Goal: Obtain resource: Download file/media

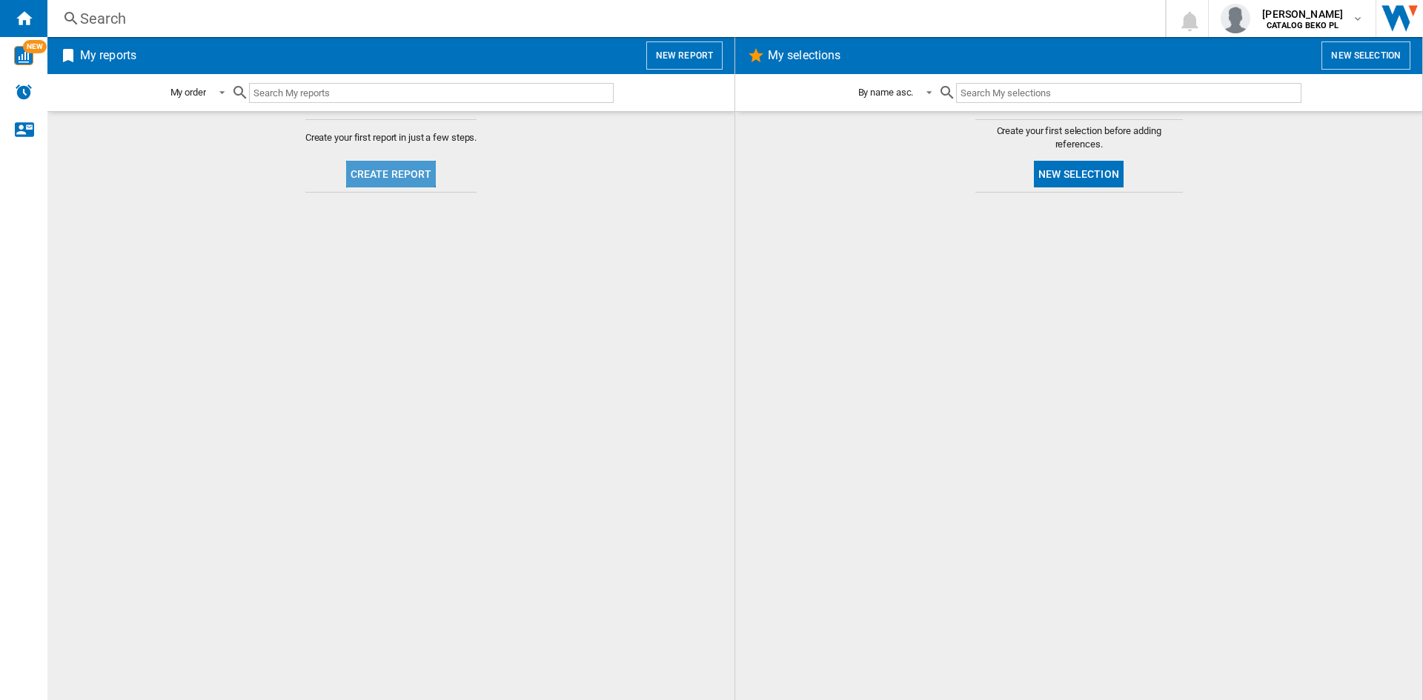
click at [379, 162] on button "Create report" at bounding box center [391, 174] width 90 height 27
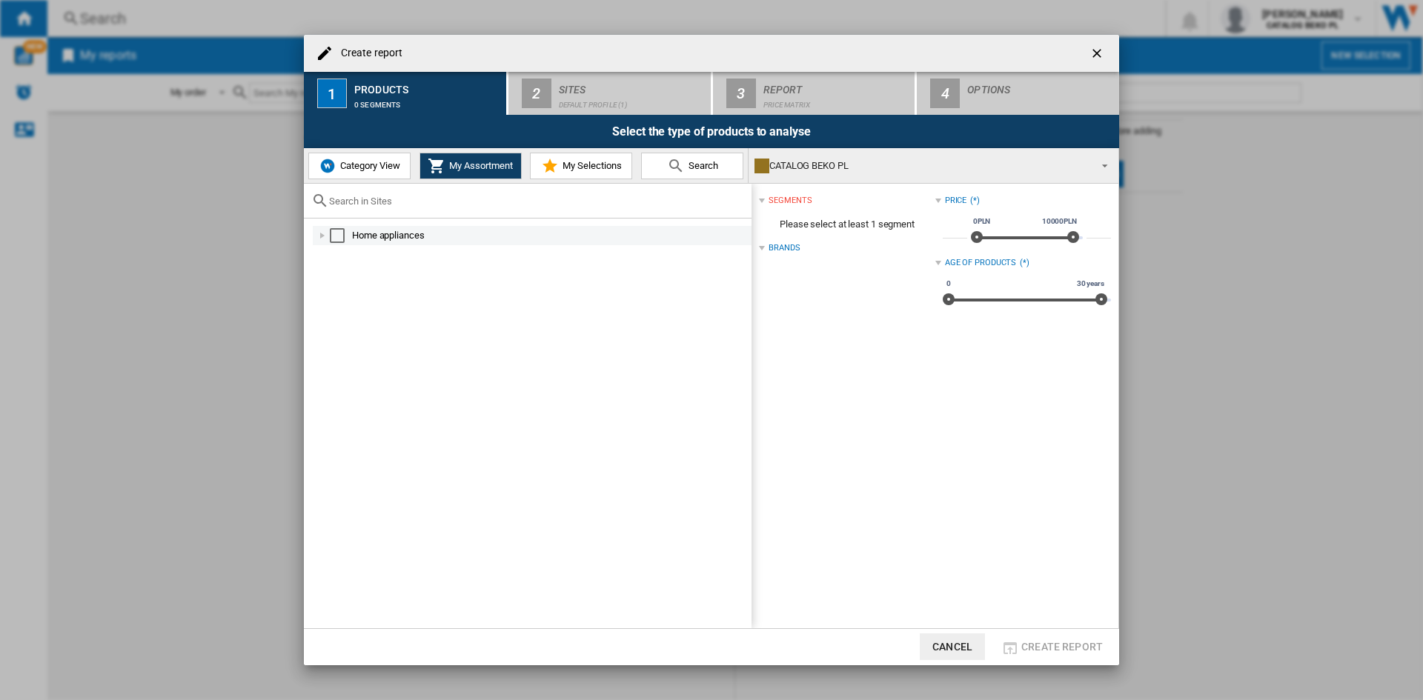
click at [319, 236] on div at bounding box center [322, 235] width 15 height 15
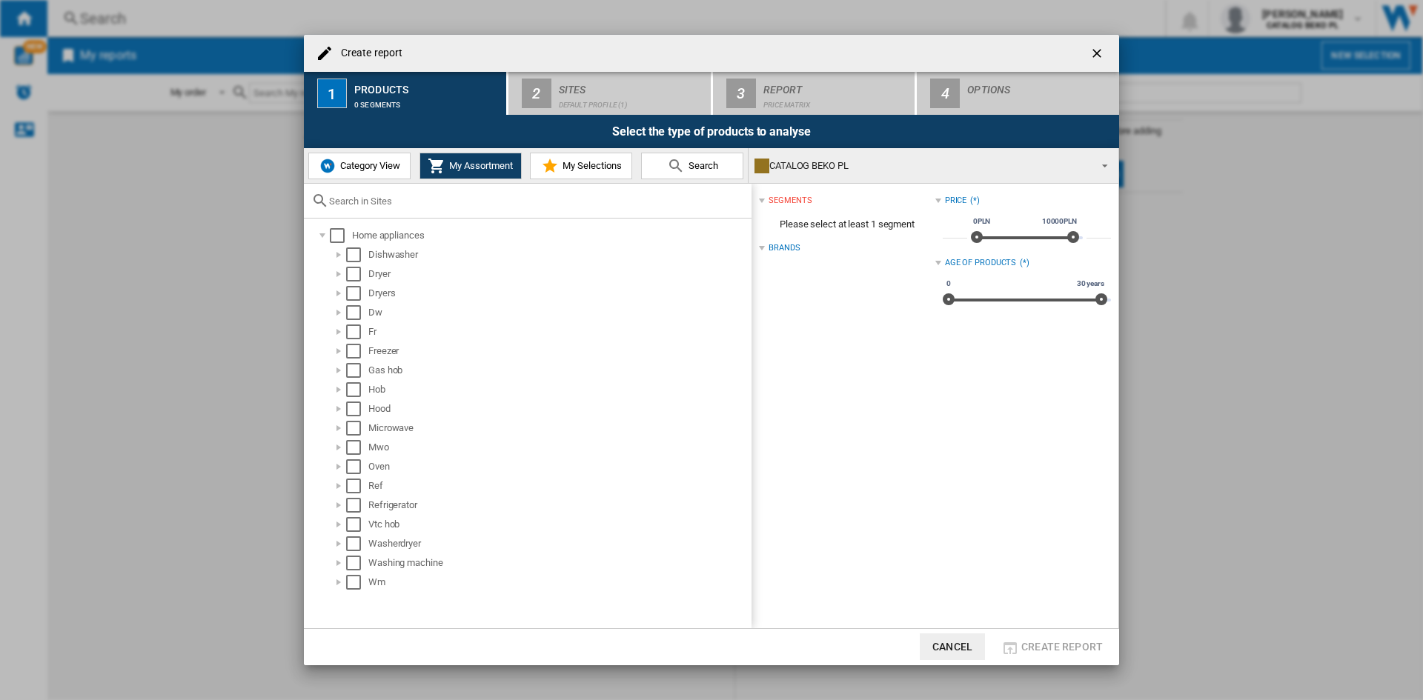
click at [378, 162] on span "Category View" at bounding box center [368, 165] width 64 height 11
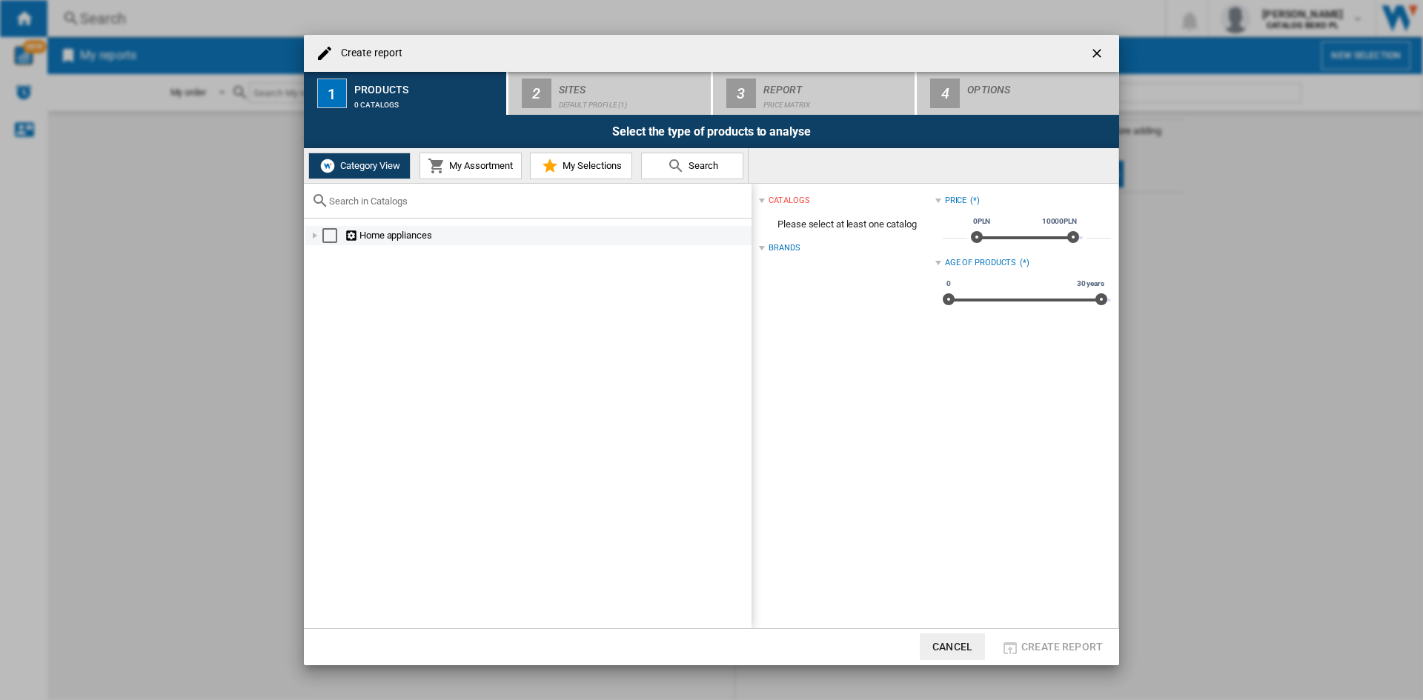
click at [313, 236] on div at bounding box center [315, 235] width 15 height 15
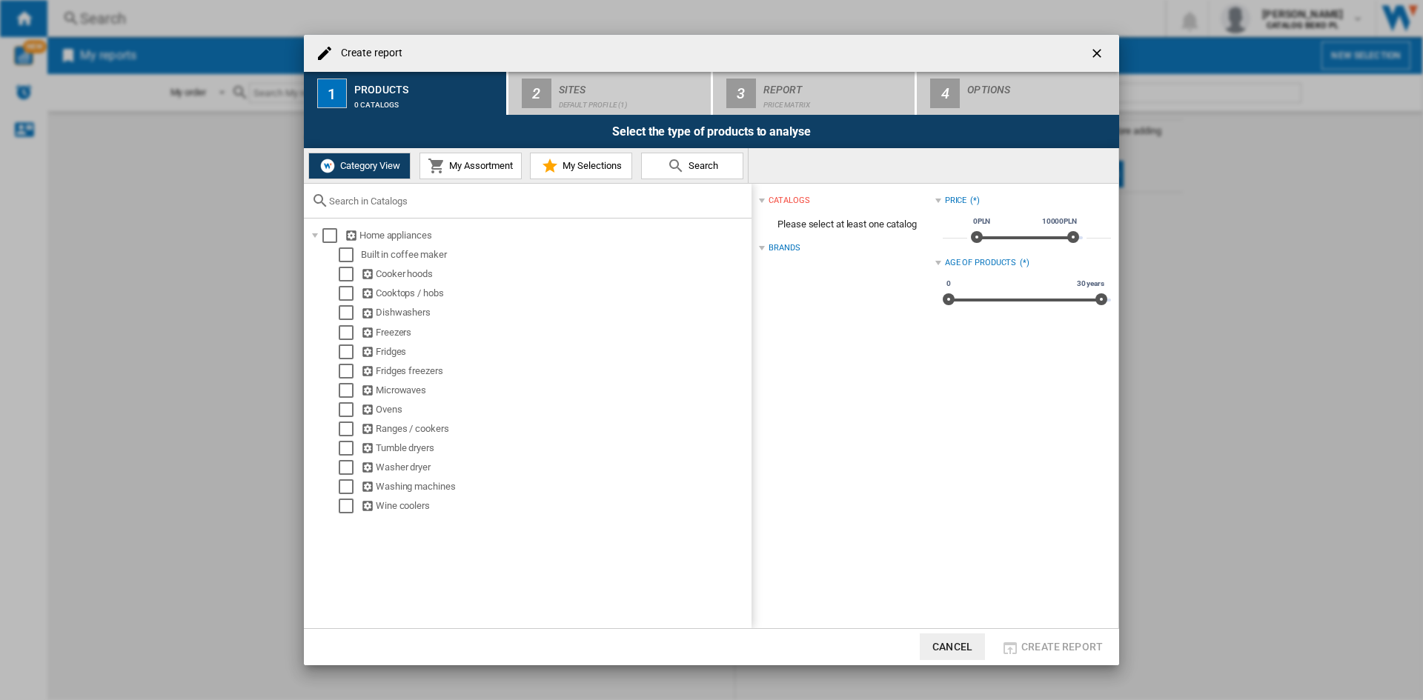
click at [432, 171] on md-icon at bounding box center [437, 166] width 18 height 18
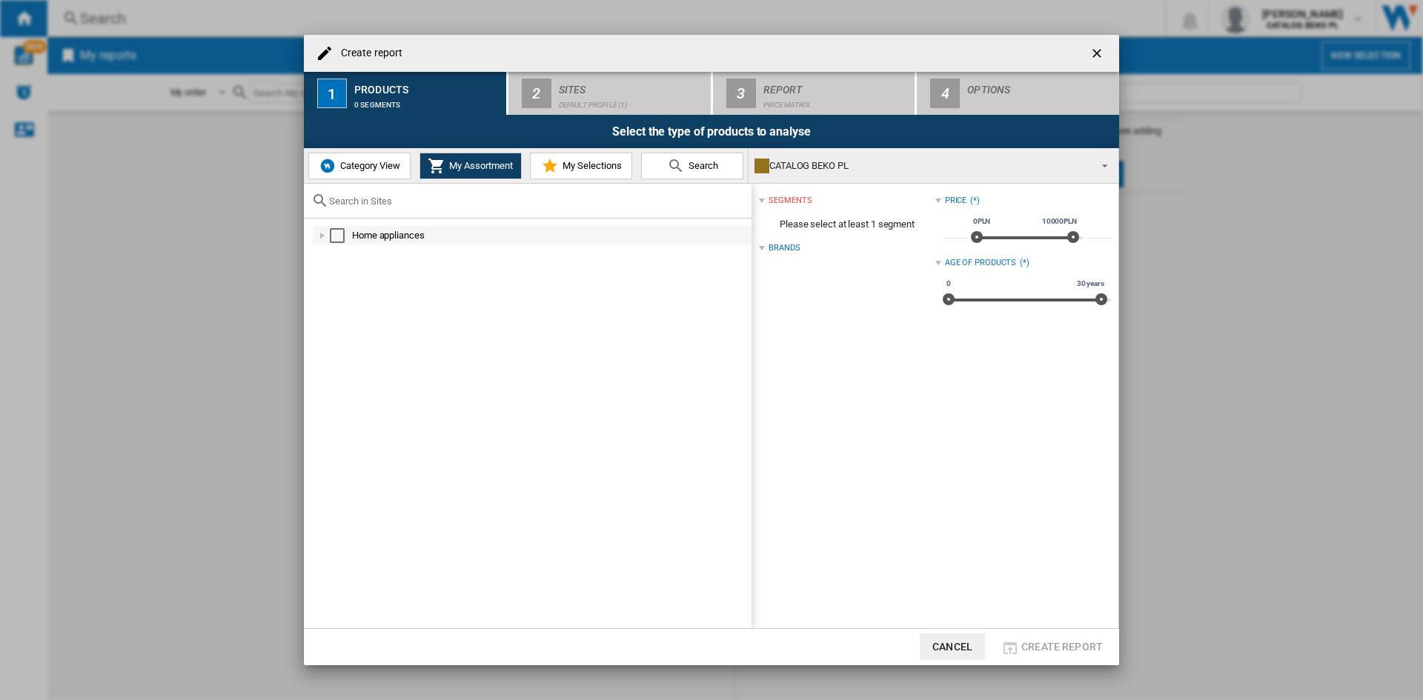
click at [323, 234] on div at bounding box center [322, 235] width 15 height 15
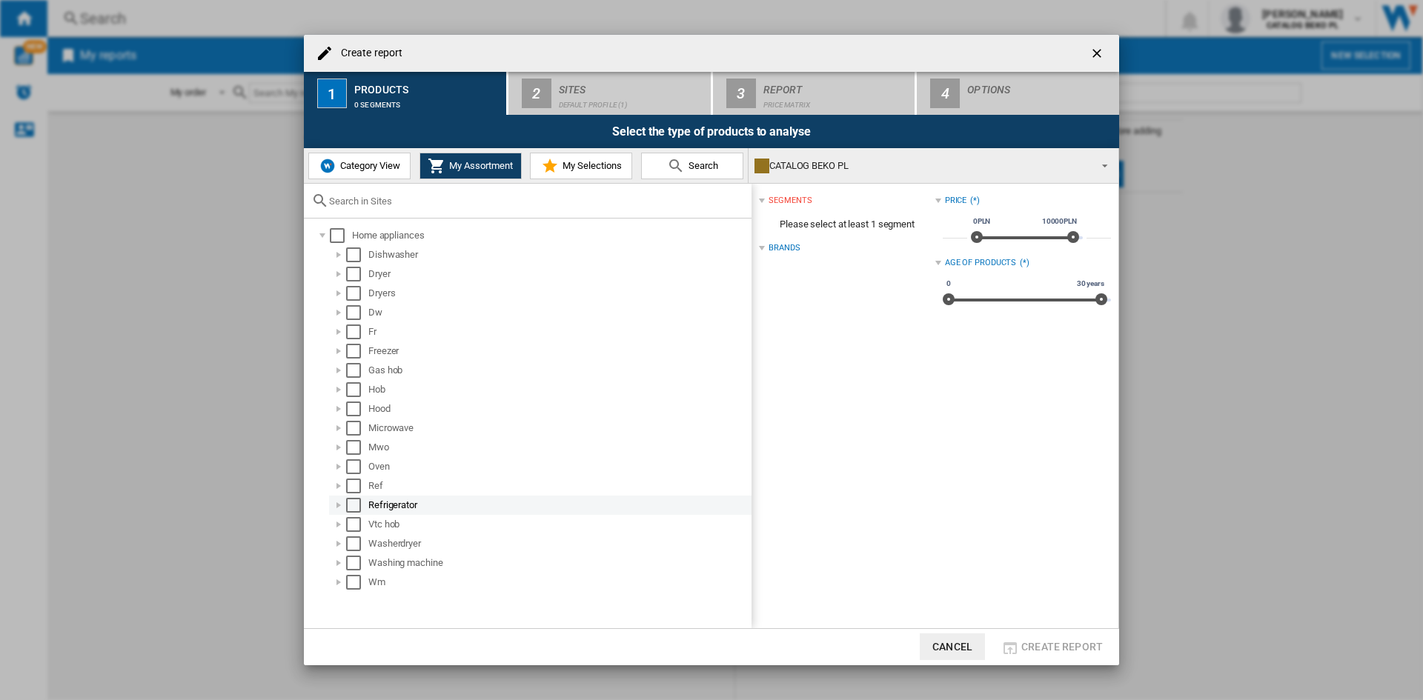
click at [340, 503] on div at bounding box center [338, 505] width 15 height 15
click at [355, 540] on div at bounding box center [355, 543] width 15 height 15
click at [371, 539] on div "Select" at bounding box center [369, 543] width 15 height 15
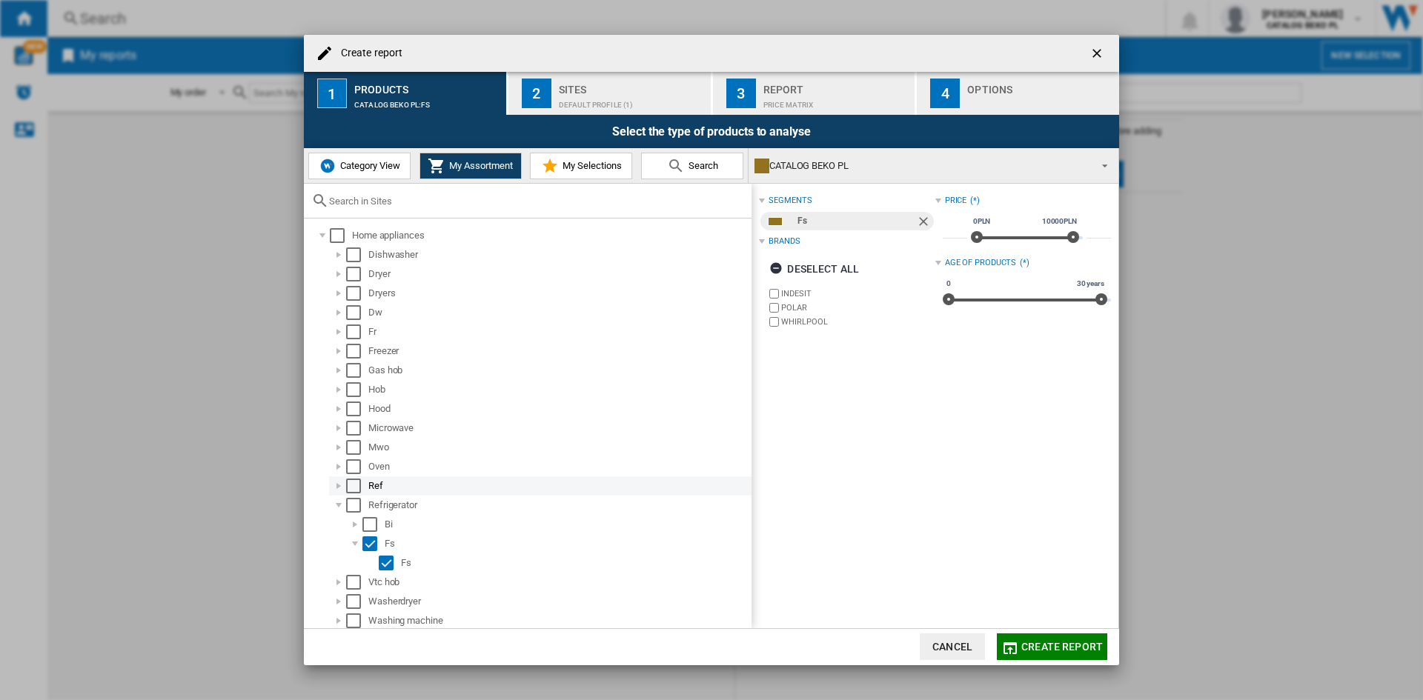
click at [336, 489] on div at bounding box center [338, 486] width 15 height 15
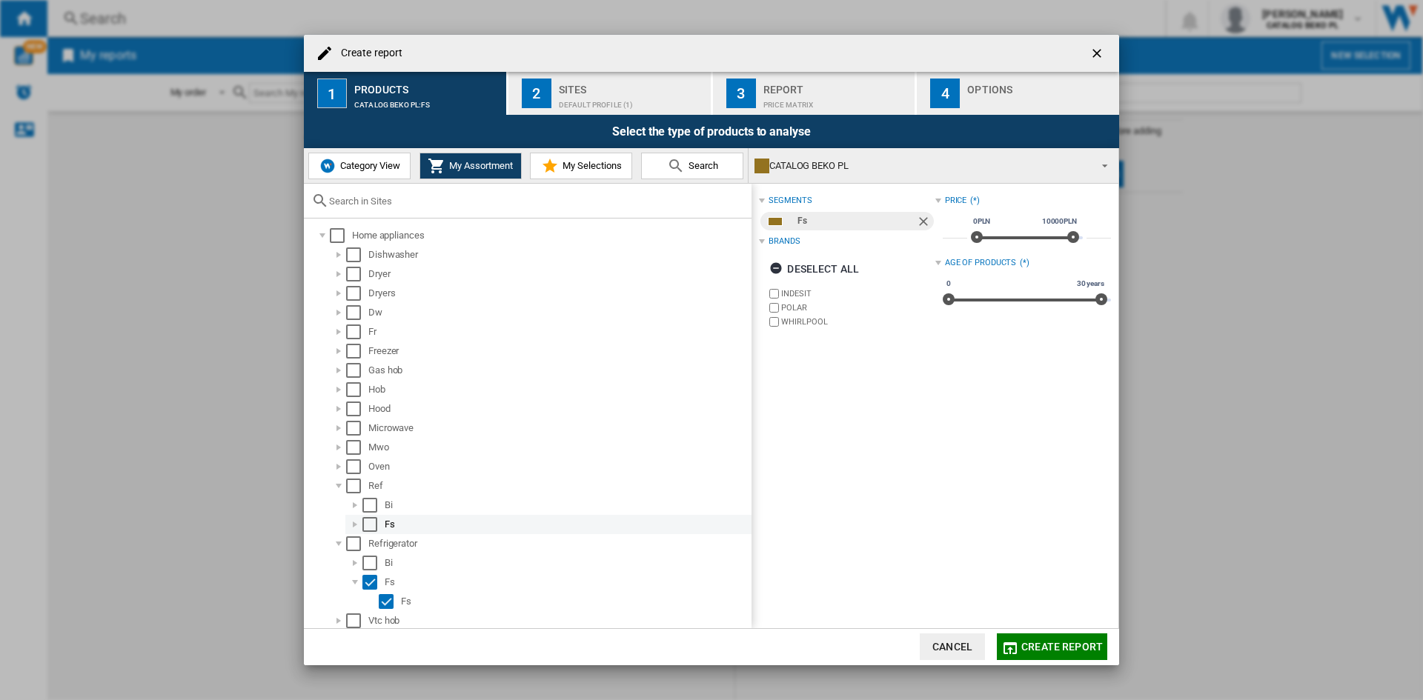
click at [356, 526] on div at bounding box center [355, 524] width 15 height 15
click at [371, 525] on div "Select" at bounding box center [369, 524] width 15 height 15
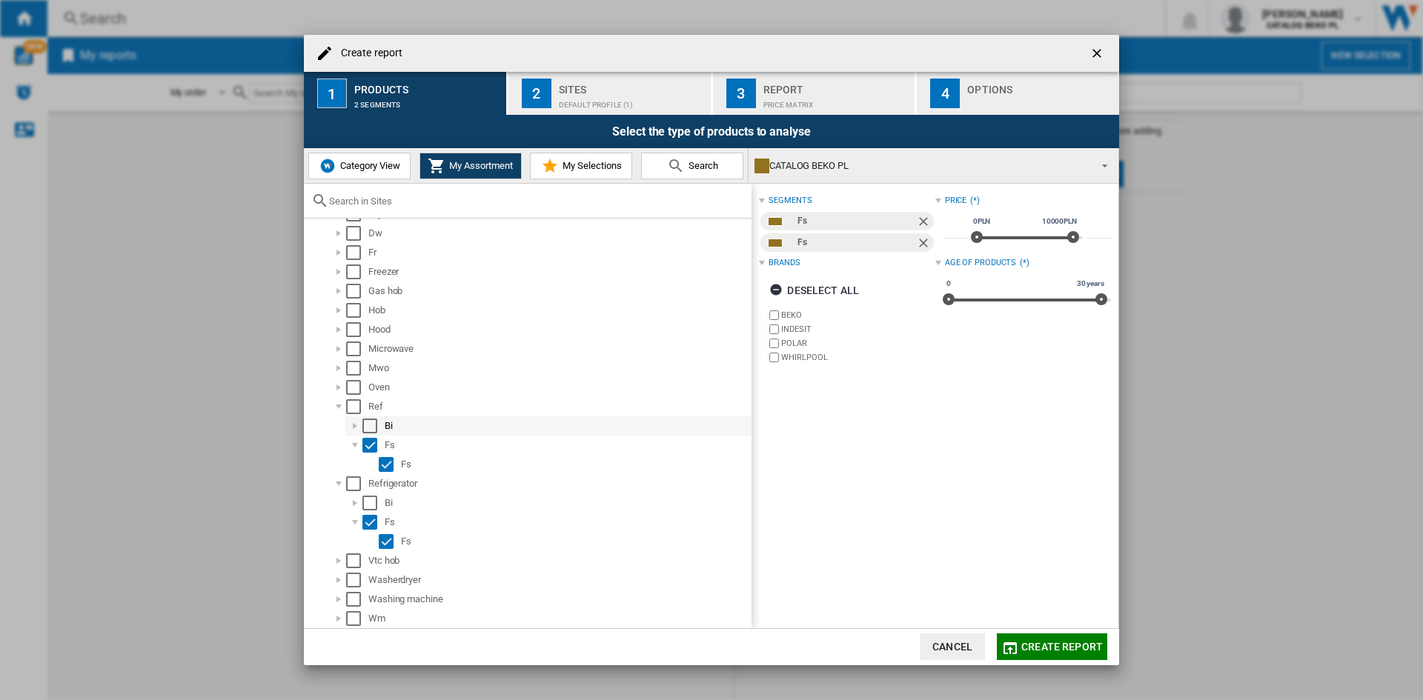
scroll to position [79, 0]
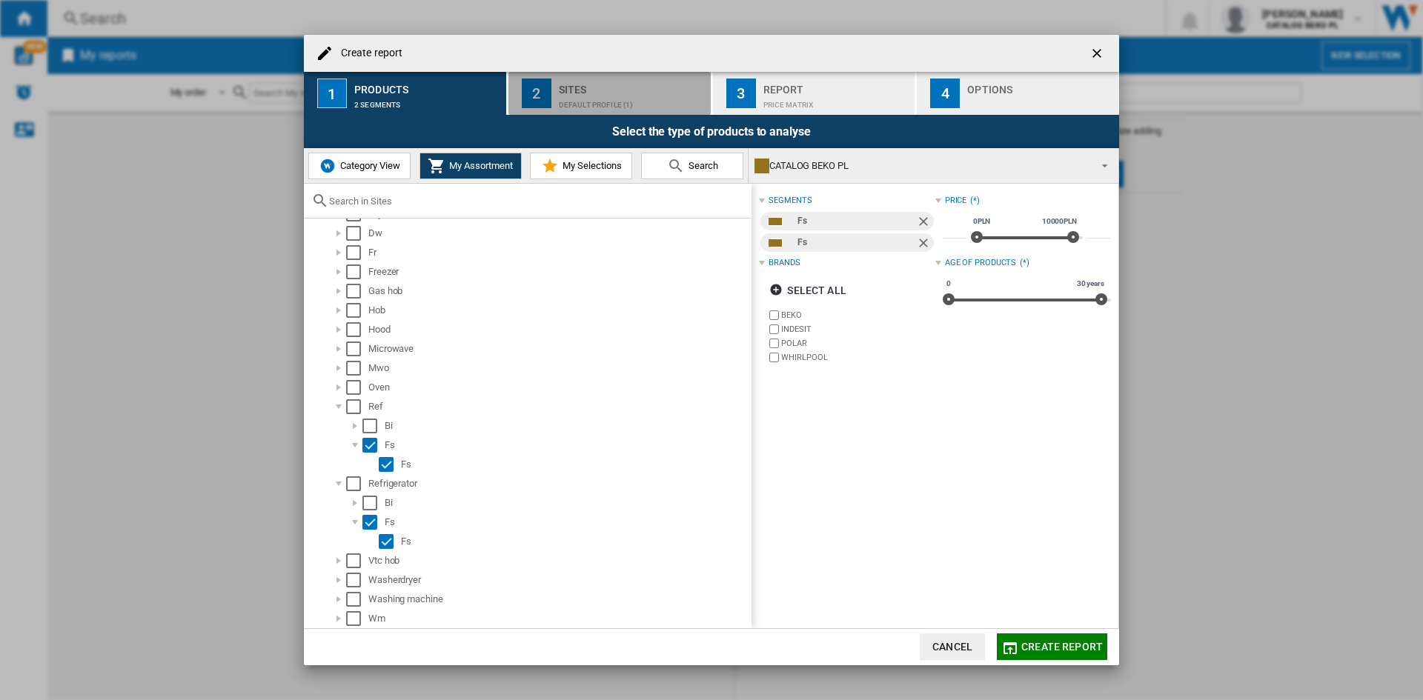
click at [611, 87] on div "Sites" at bounding box center [632, 86] width 146 height 16
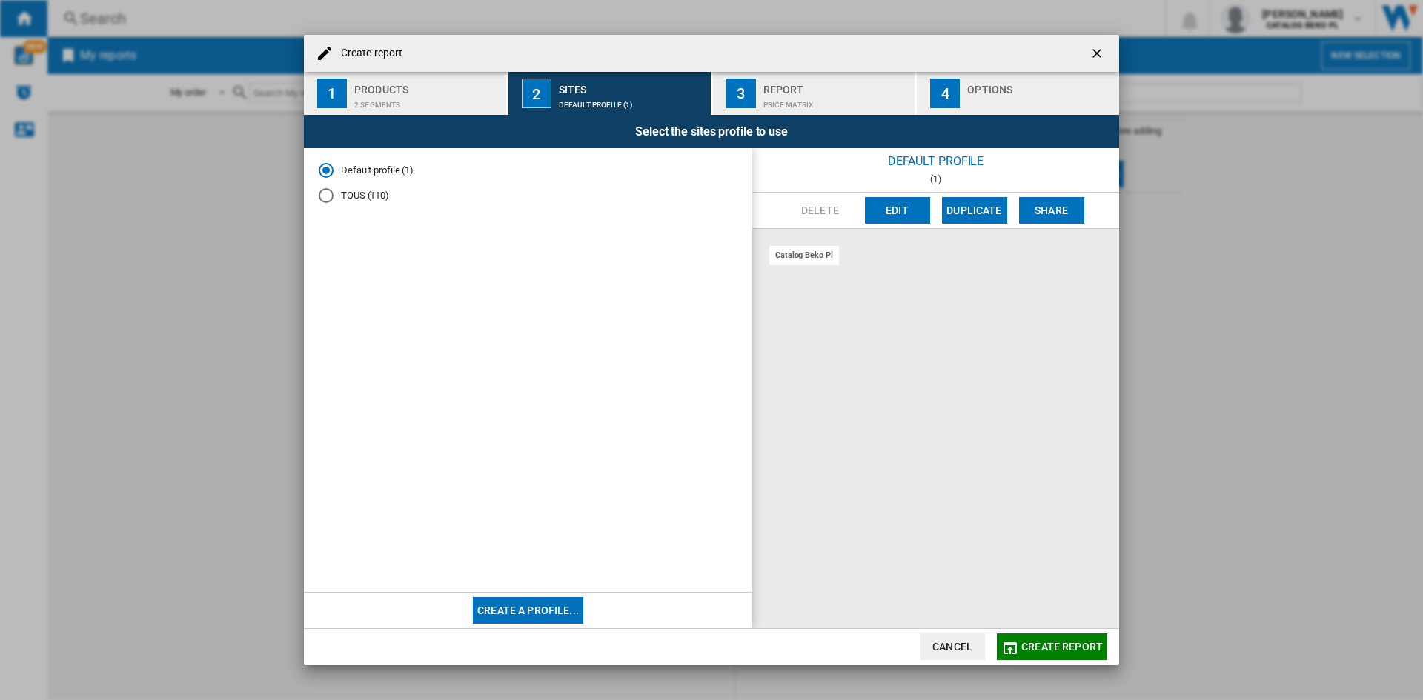
click at [368, 200] on md-radio-button "TOUS (110)" at bounding box center [528, 196] width 419 height 14
click at [399, 102] on div "2 segments" at bounding box center [427, 101] width 146 height 16
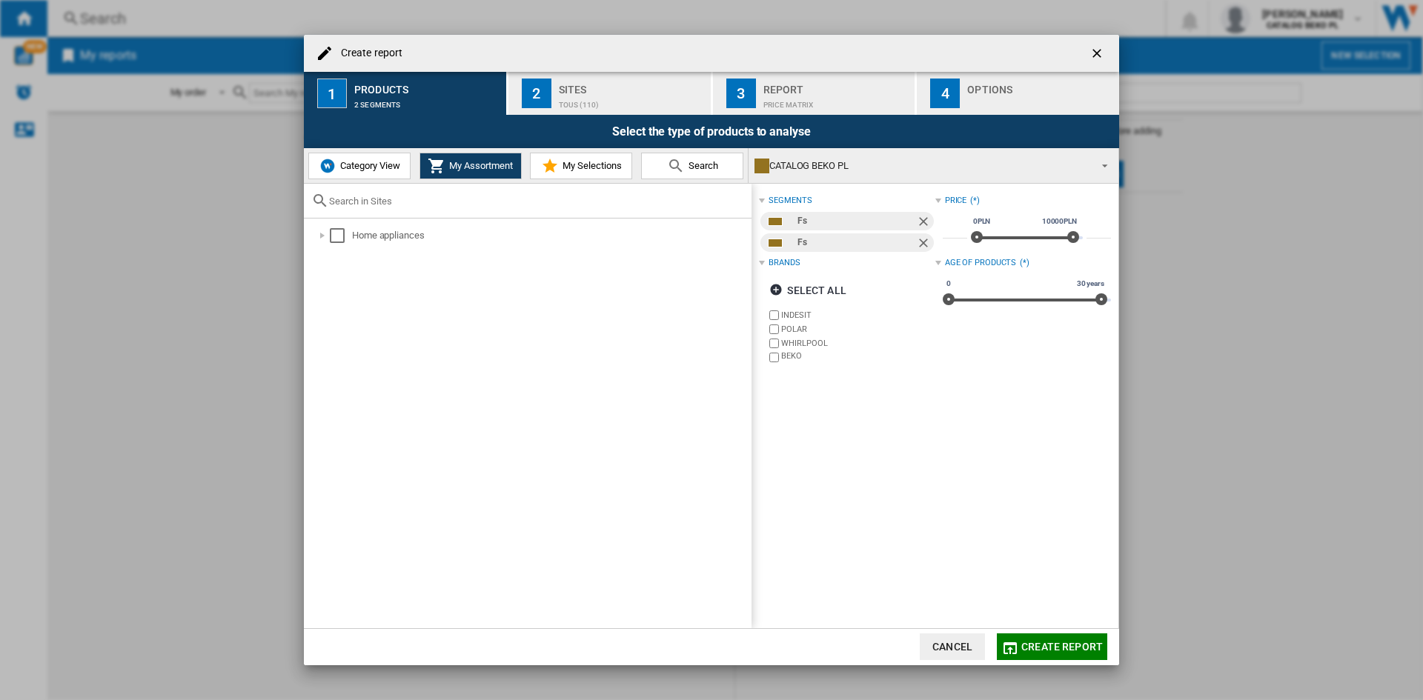
drag, startPoint x: 588, startPoint y: 90, endPoint x: 540, endPoint y: 285, distance: 200.7
click at [540, 285] on md-dialog-content "Create report 1 Products 2 segments 2 Sites TOUS (110) 3 Report Price Matrix 4 …" at bounding box center [711, 350] width 815 height 631
click at [774, 289] on ng-md-icon "button" at bounding box center [778, 292] width 18 height 18
click at [775, 289] on ng-md-icon "button" at bounding box center [778, 292] width 18 height 18
click at [323, 228] on div at bounding box center [322, 235] width 15 height 15
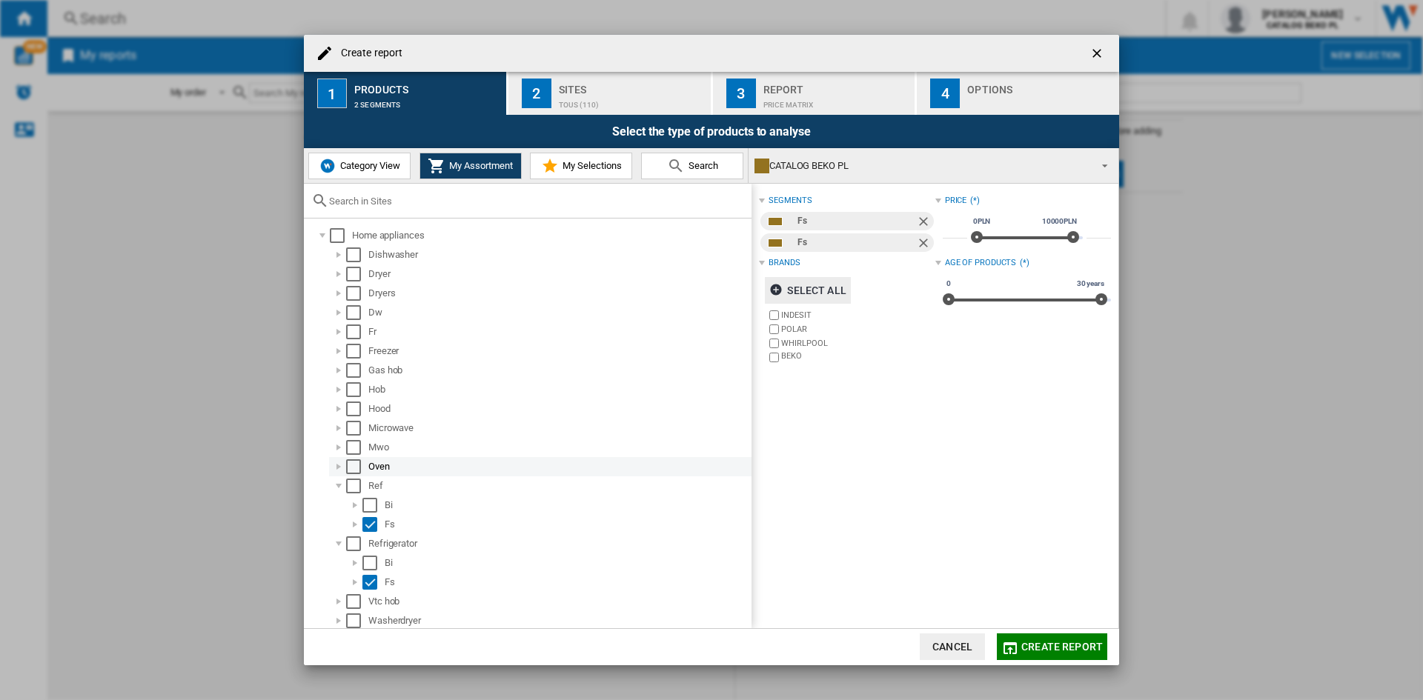
scroll to position [0, 0]
click at [361, 173] on button "Category View" at bounding box center [359, 166] width 102 height 27
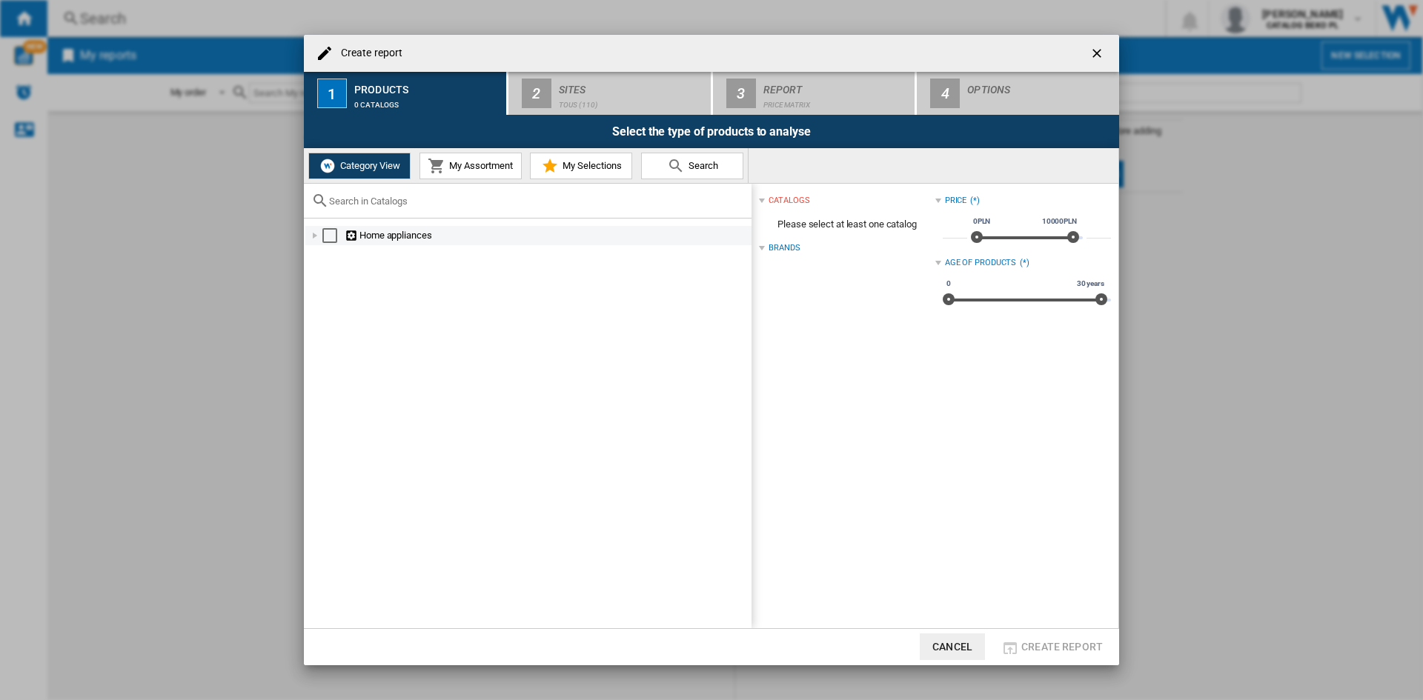
click at [310, 236] on div at bounding box center [315, 235] width 15 height 15
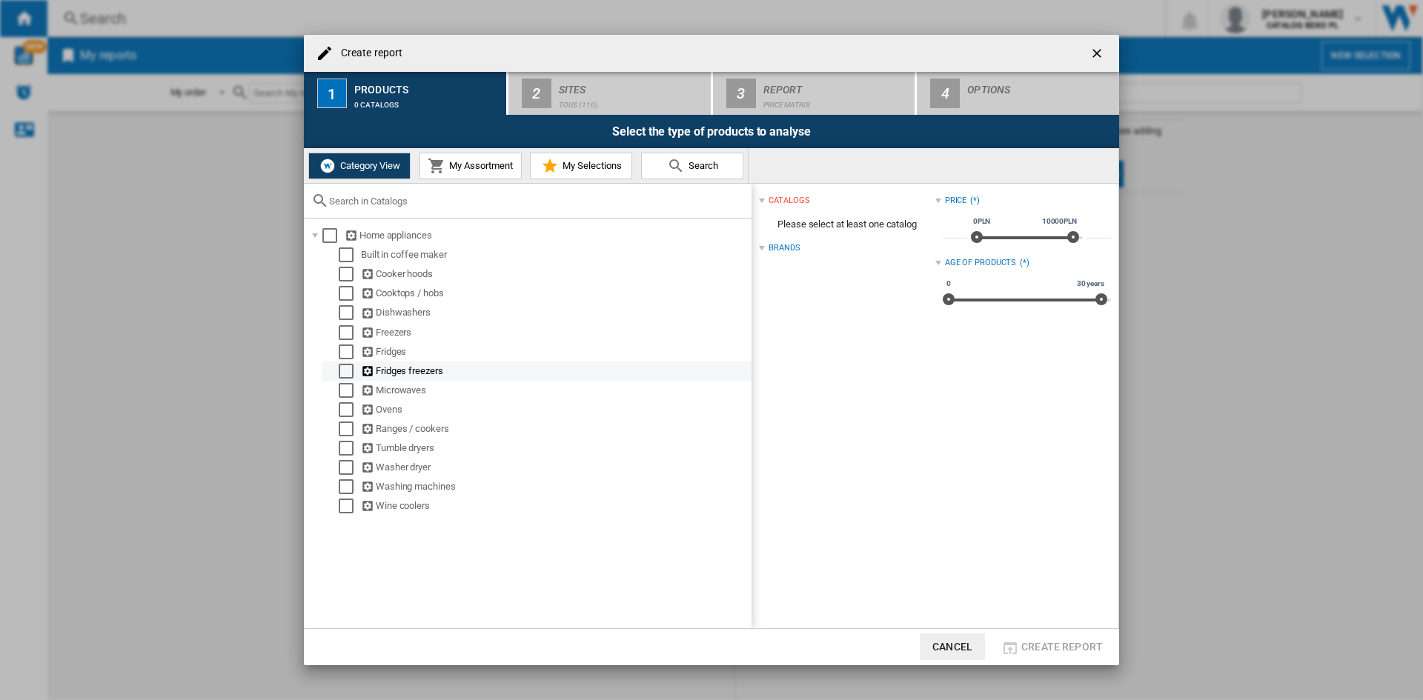
click at [334, 368] on div at bounding box center [331, 371] width 15 height 15
click at [339, 331] on div "Select" at bounding box center [346, 332] width 15 height 15
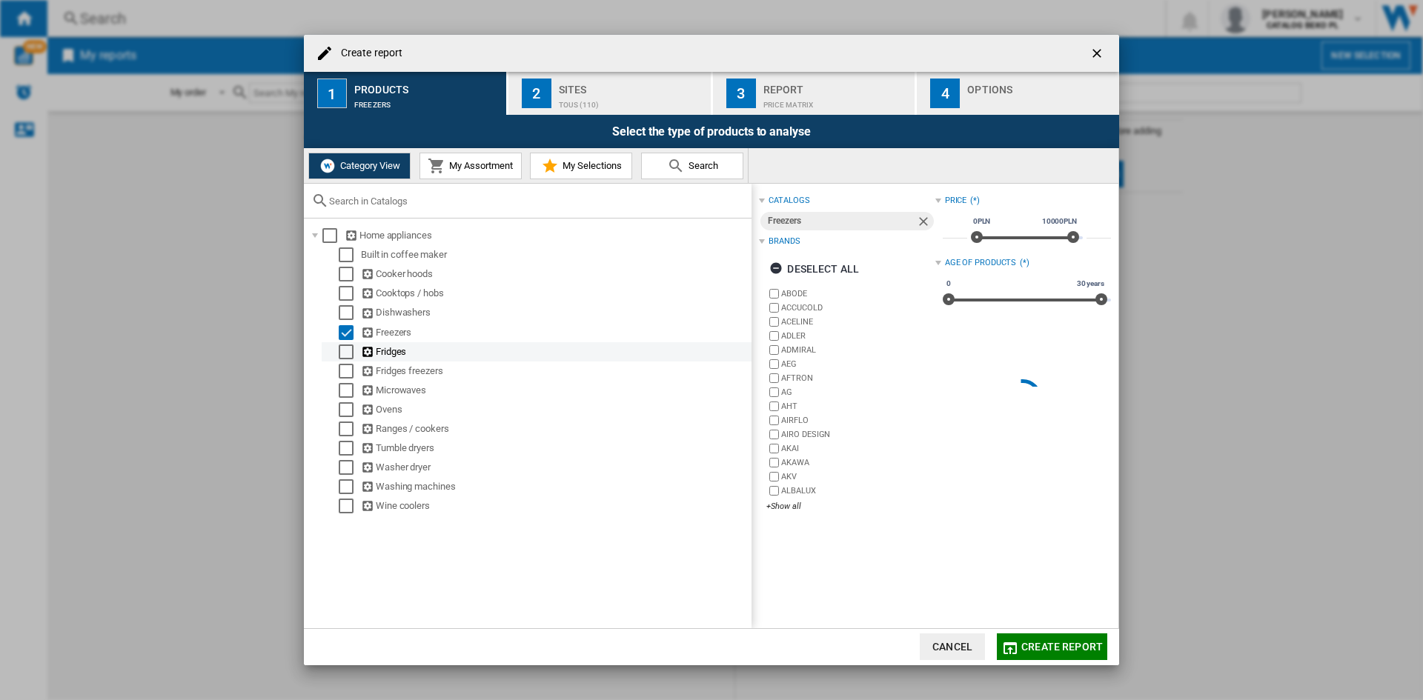
click at [343, 349] on div "Select" at bounding box center [346, 352] width 15 height 15
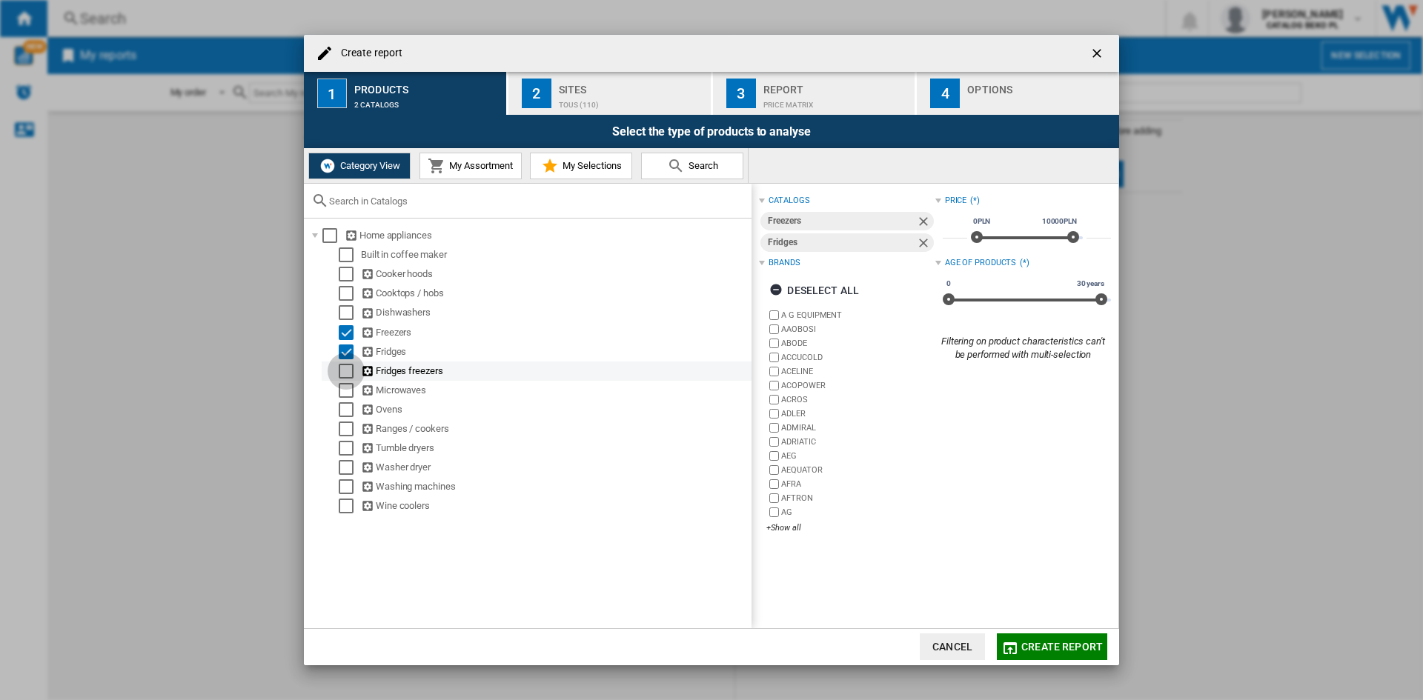
click at [342, 373] on div "Select" at bounding box center [346, 371] width 15 height 15
click at [774, 309] on ng-md-icon "button" at bounding box center [778, 314] width 18 height 18
click at [780, 551] on div "+Show all" at bounding box center [850, 549] width 168 height 11
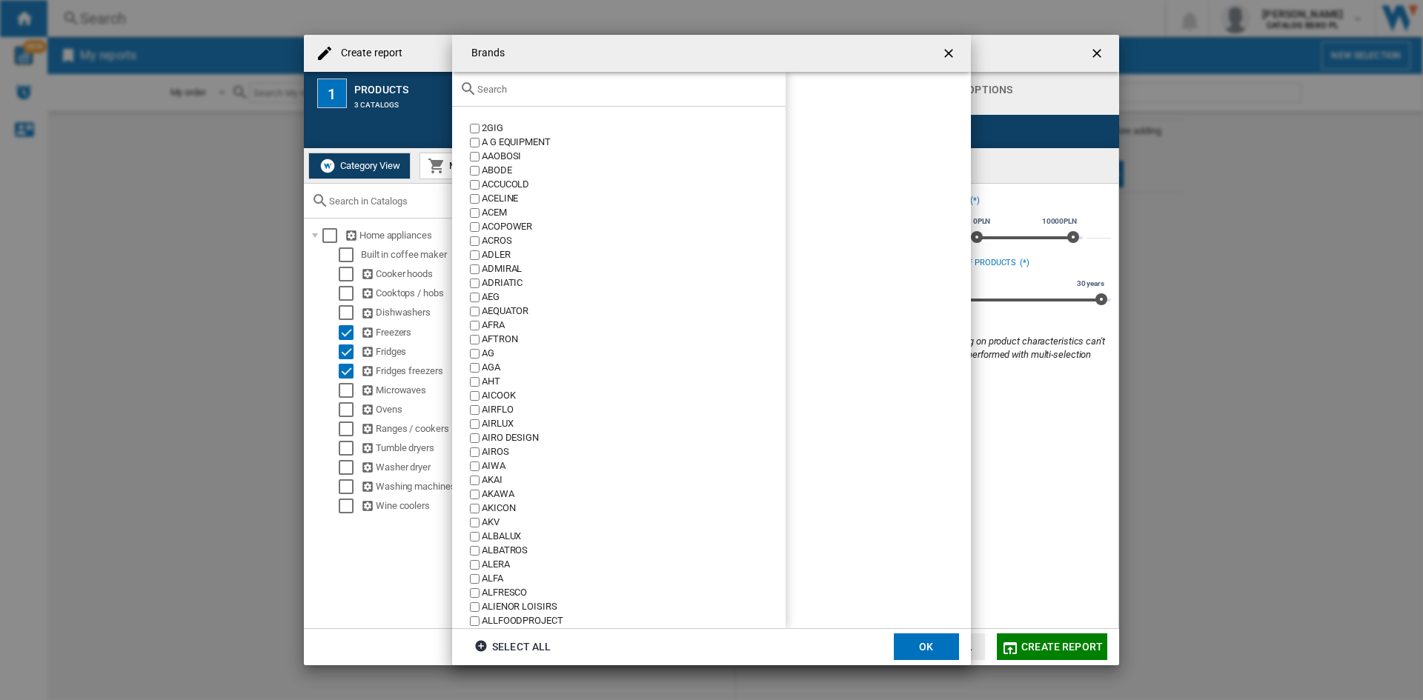
click at [510, 88] on input "text" at bounding box center [627, 89] width 301 height 11
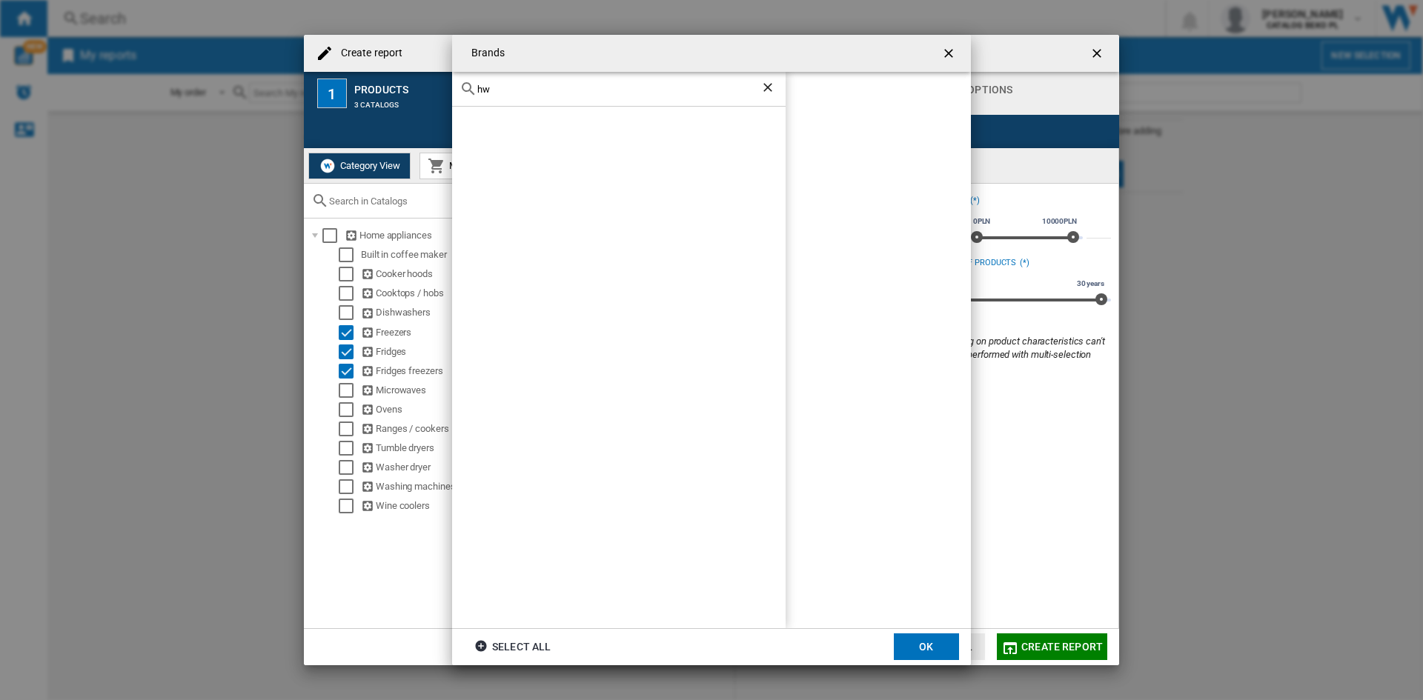
type input "h"
type input "wh"
click at [485, 82] on div "wh" at bounding box center [618, 89] width 333 height 35
click at [482, 82] on div "wh" at bounding box center [618, 89] width 333 height 35
click at [483, 88] on input "wh" at bounding box center [618, 89] width 283 height 11
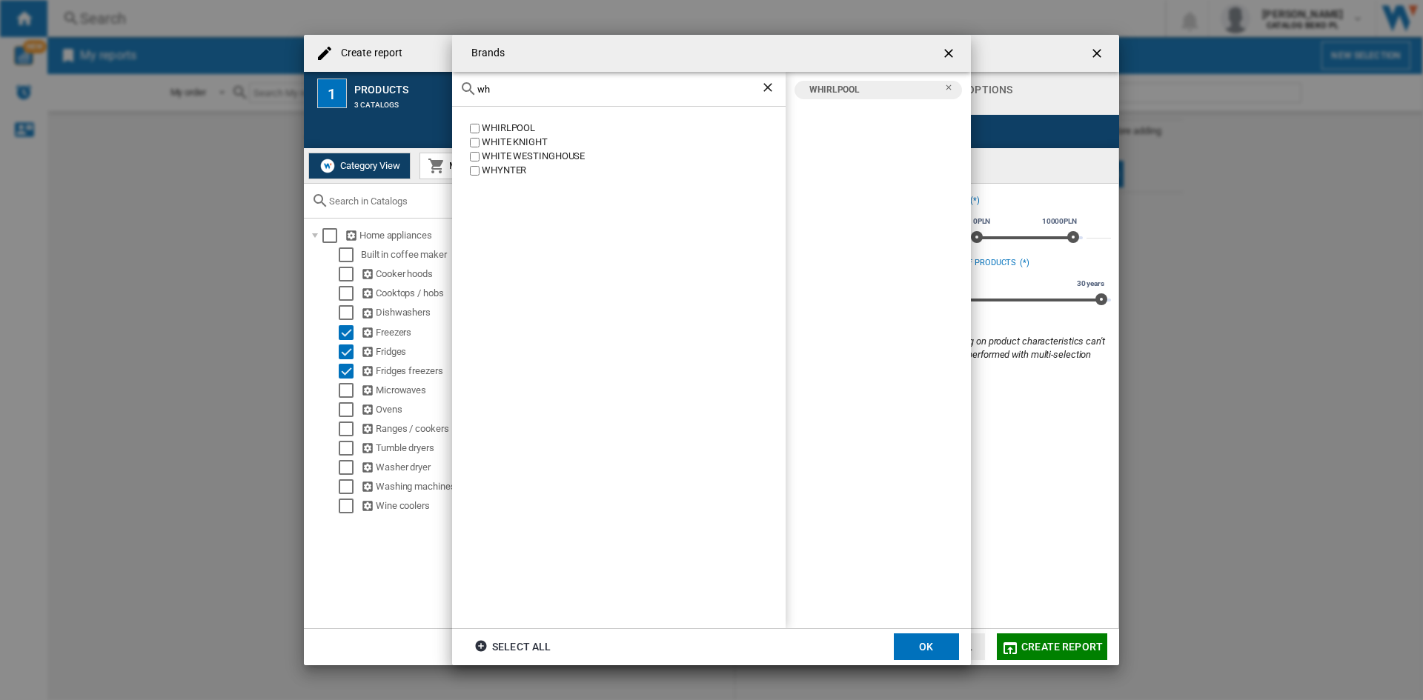
click at [483, 88] on input "wh" at bounding box center [618, 89] width 283 height 11
click at [514, 87] on input "inde" at bounding box center [618, 89] width 283 height 11
click at [489, 93] on input "hotpo" at bounding box center [618, 89] width 283 height 11
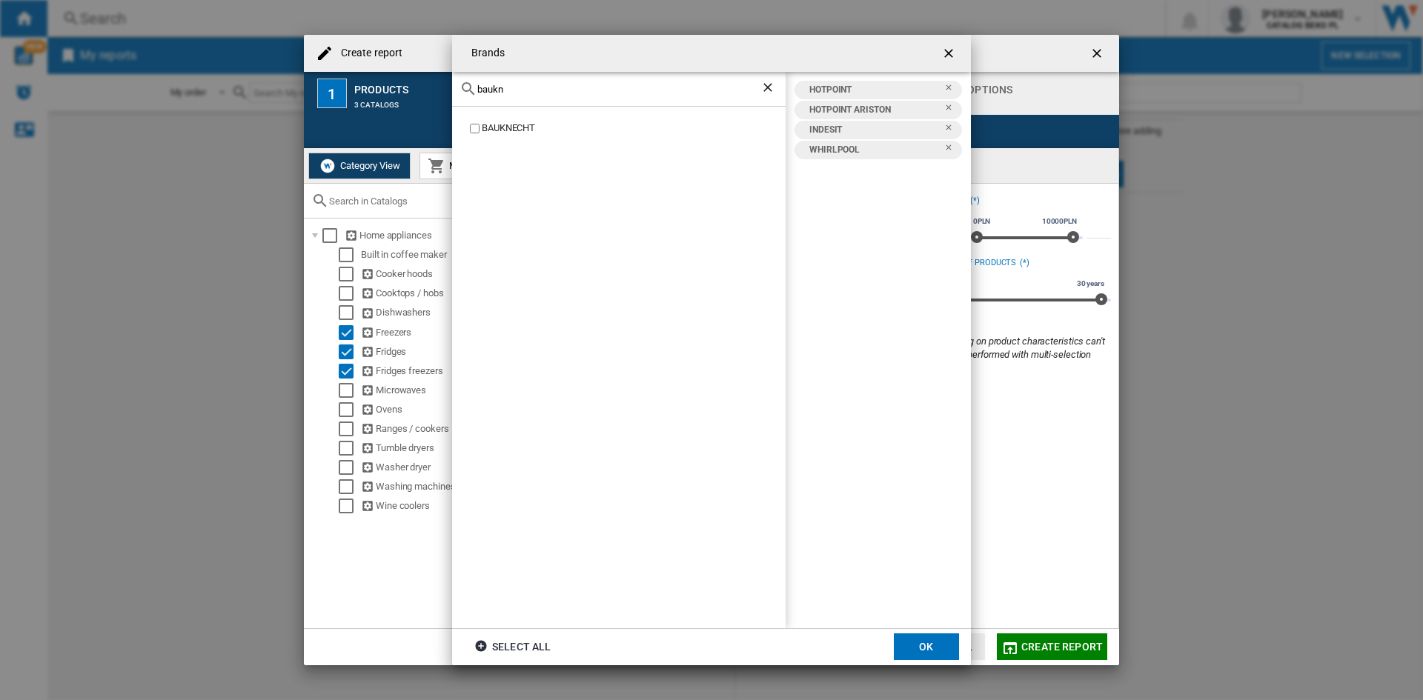
type input "baukn"
click at [528, 80] on div "baukn" at bounding box center [618, 89] width 333 height 35
click at [506, 93] on input "baukn" at bounding box center [618, 89] width 283 height 11
type input "privi"
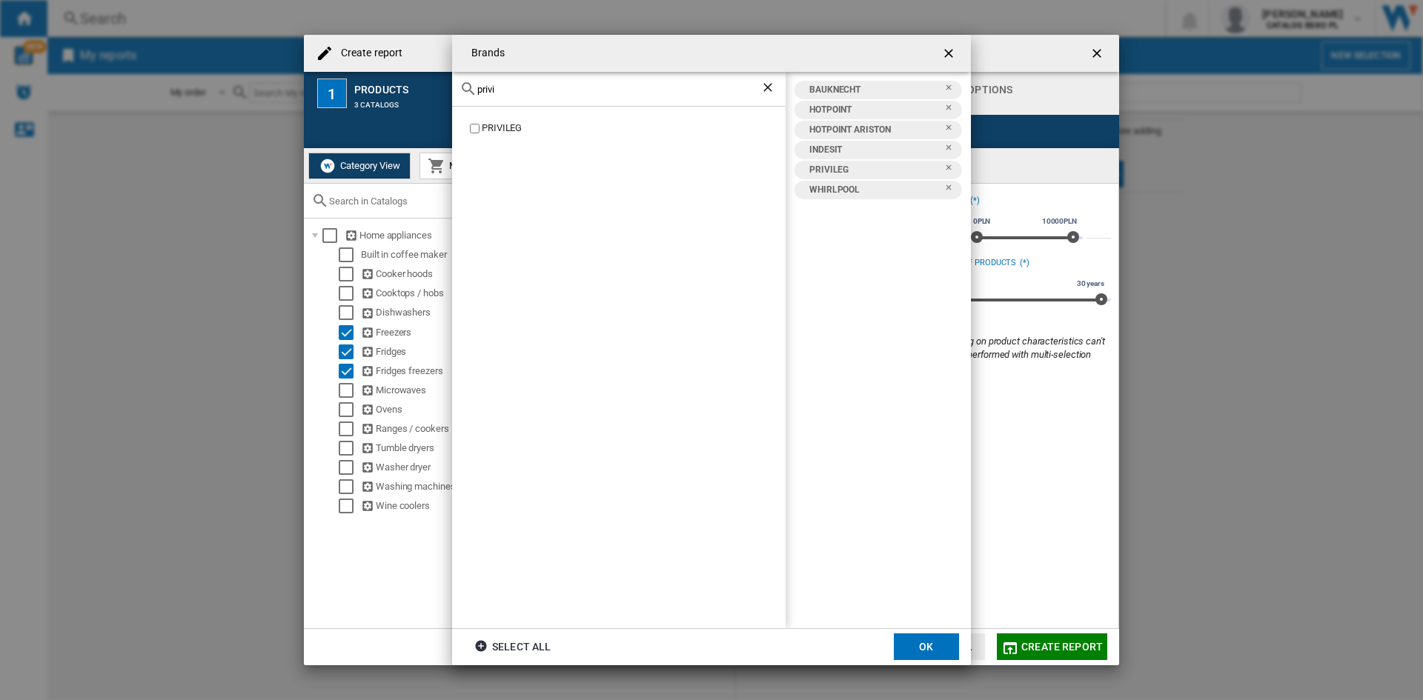
click at [494, 90] on input "privi" at bounding box center [618, 89] width 283 height 11
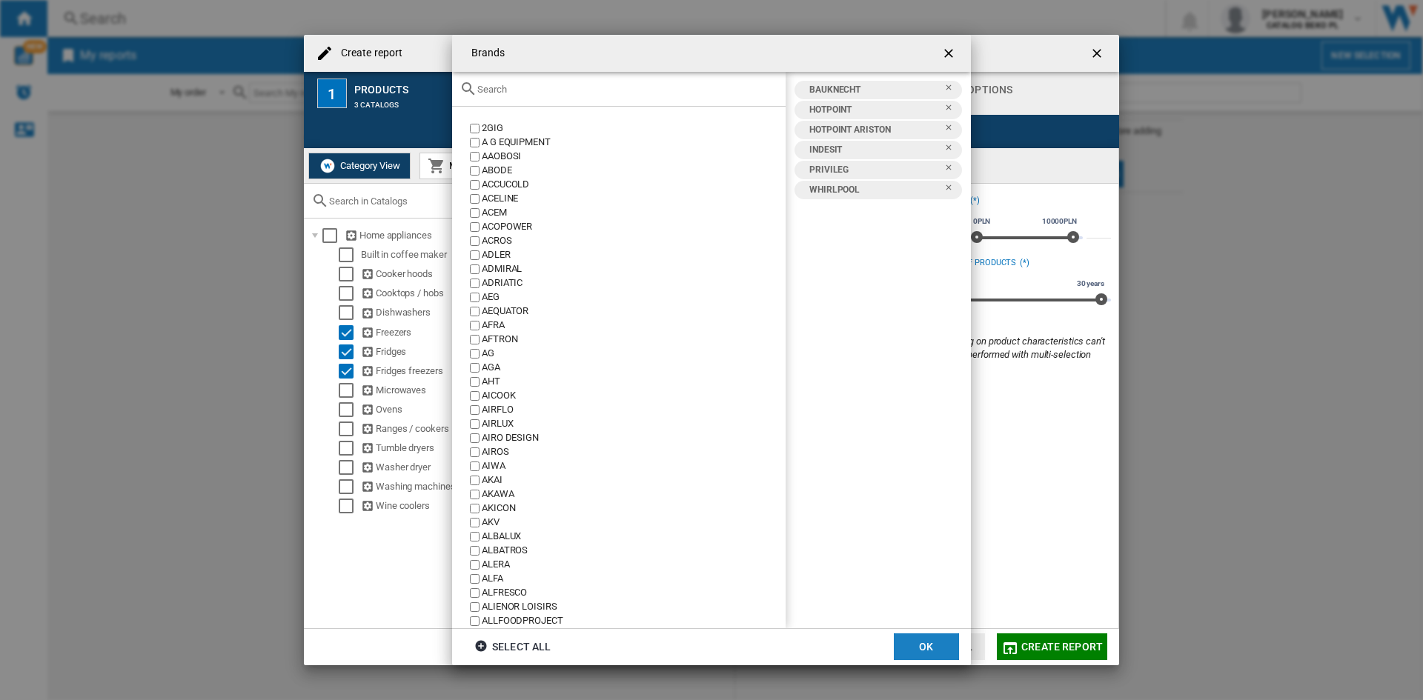
click at [911, 651] on button "OK" at bounding box center [926, 647] width 65 height 27
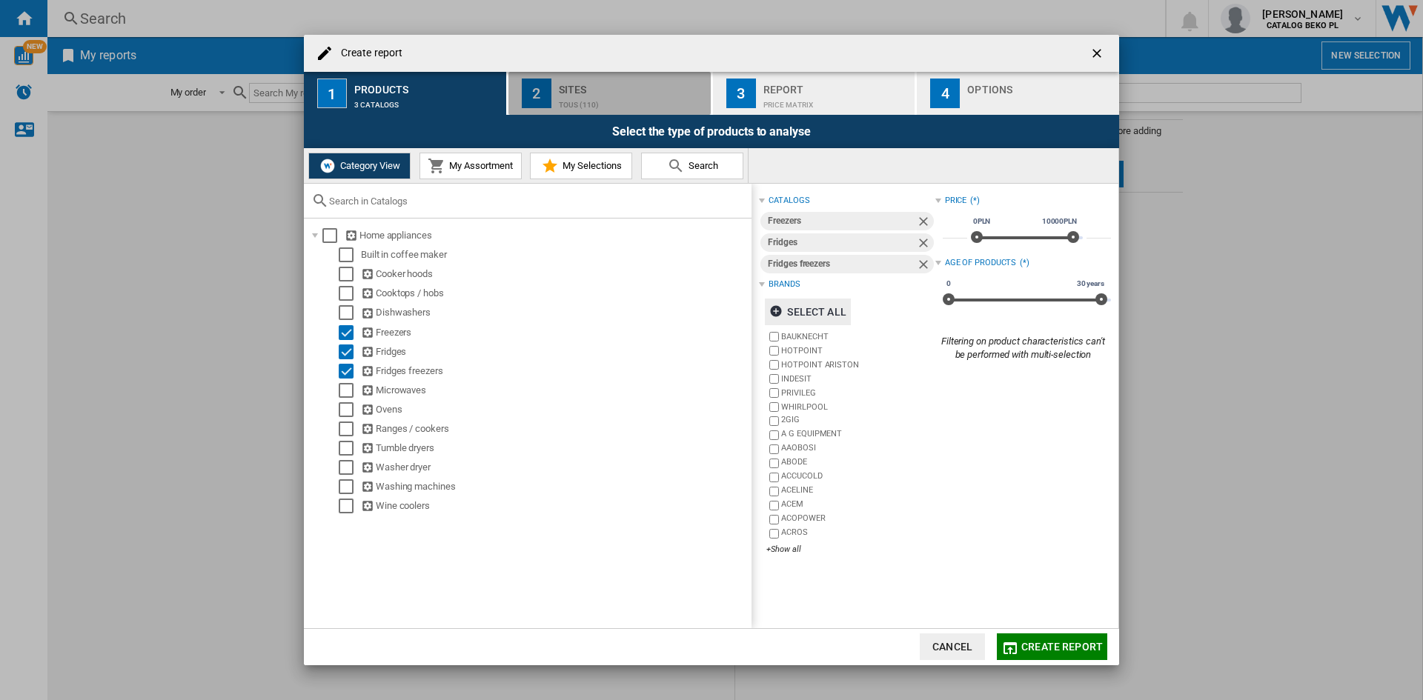
click at [608, 88] on div "Sites" at bounding box center [632, 86] width 146 height 16
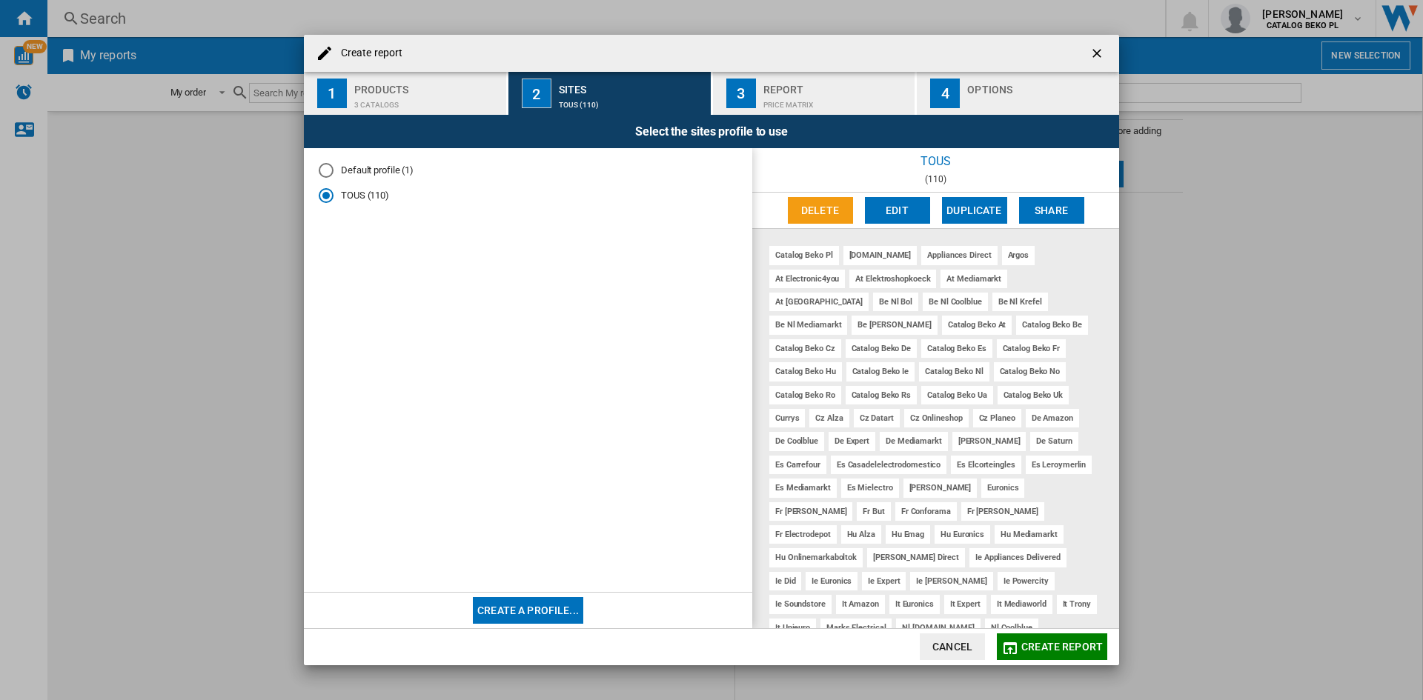
click at [797, 93] on div "Price Matrix" at bounding box center [836, 101] width 146 height 16
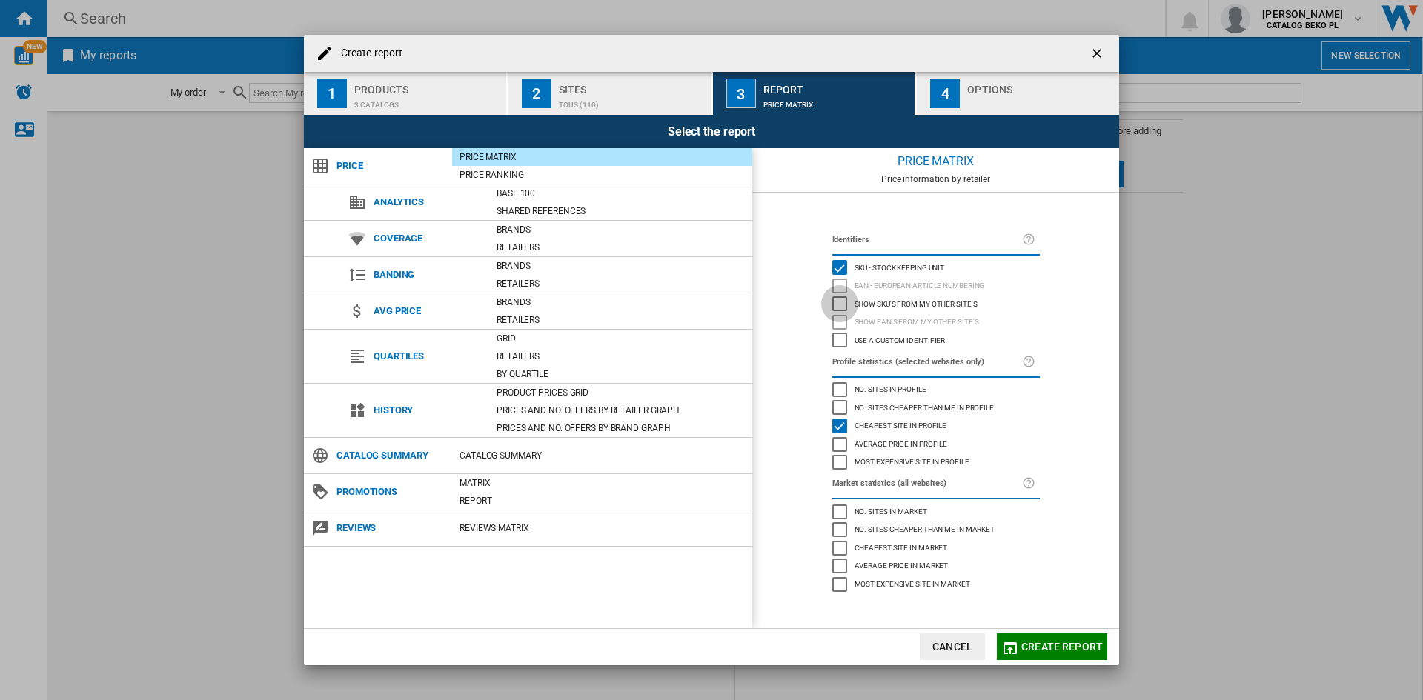
click at [841, 300] on div "Show SKU'S from my other site's" at bounding box center [839, 303] width 15 height 15
click at [995, 79] on div "Options" at bounding box center [1040, 86] width 146 height 16
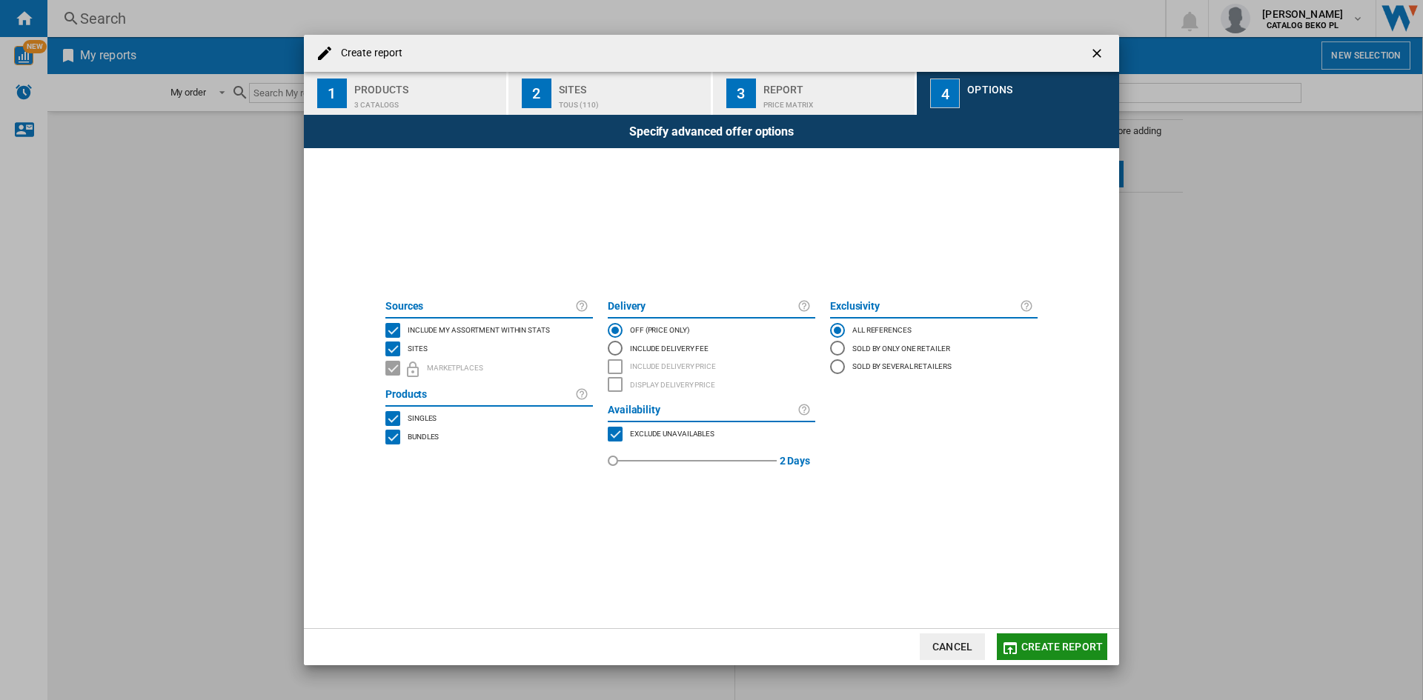
click at [1021, 649] on button "Create report" at bounding box center [1052, 647] width 110 height 27
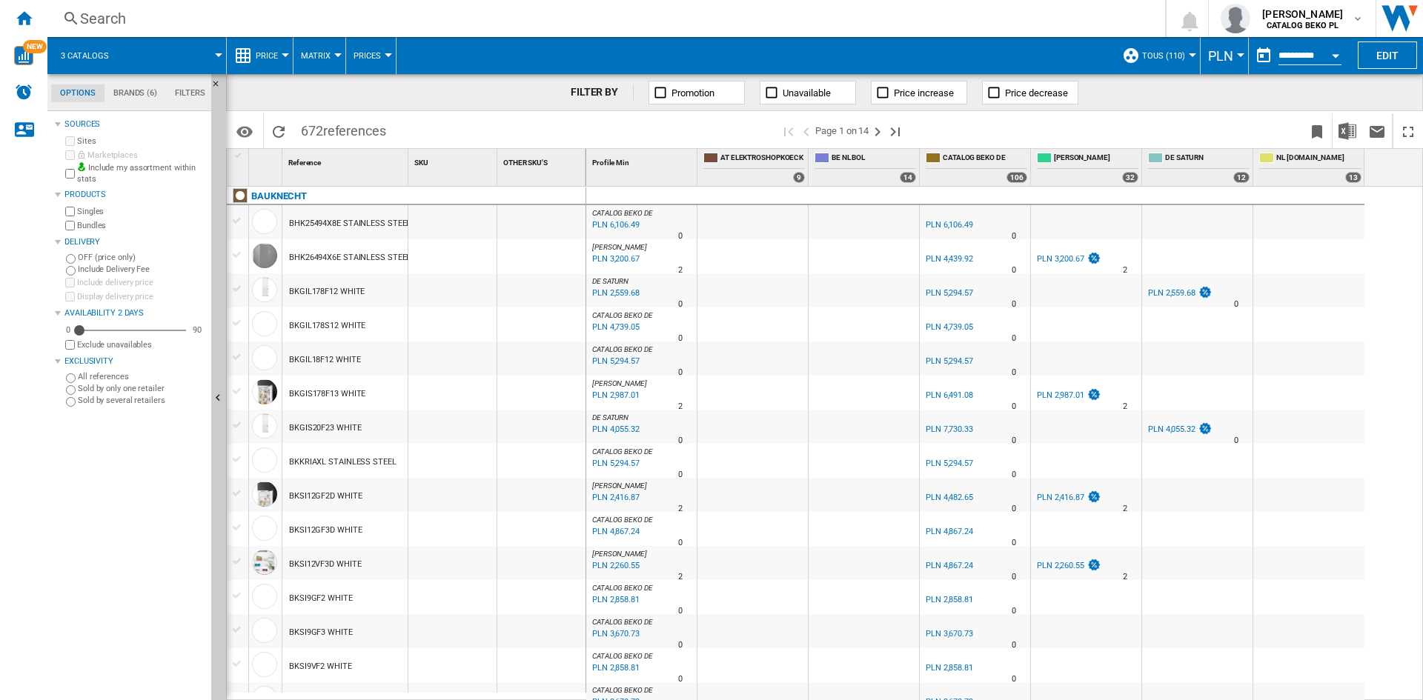
click at [1218, 57] on span "PLN" at bounding box center [1220, 56] width 25 height 16
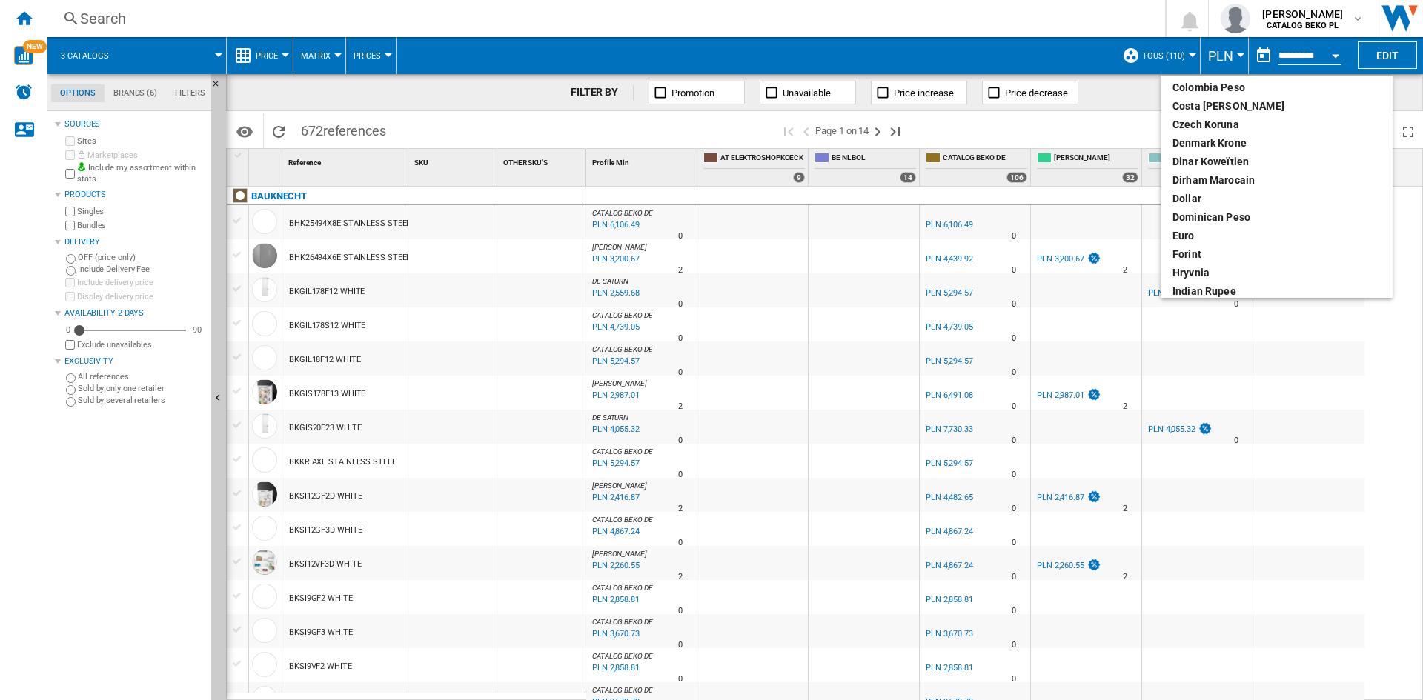
scroll to position [133, 0]
click at [1192, 236] on div "euro" at bounding box center [1276, 235] width 208 height 15
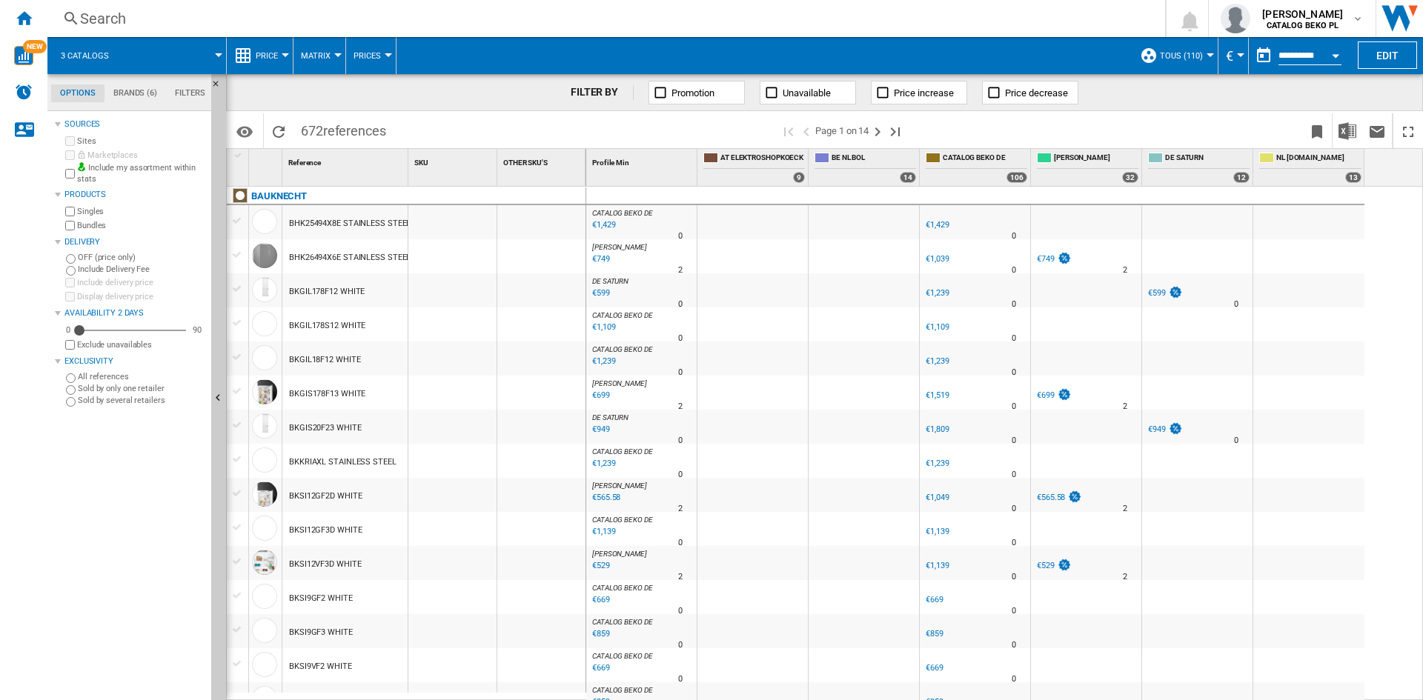
click at [1198, 65] on button "TOUS (110)" at bounding box center [1185, 55] width 50 height 37
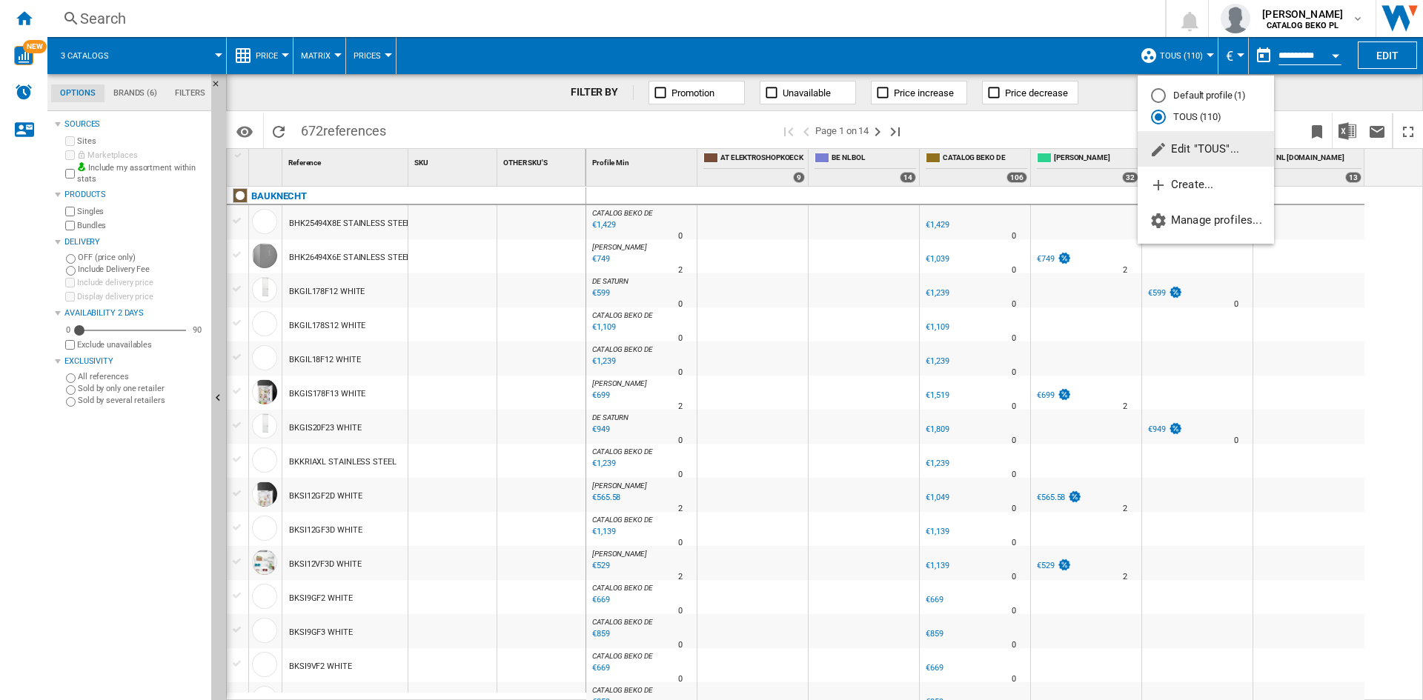
click at [1311, 81] on md-backdrop at bounding box center [711, 350] width 1423 height 700
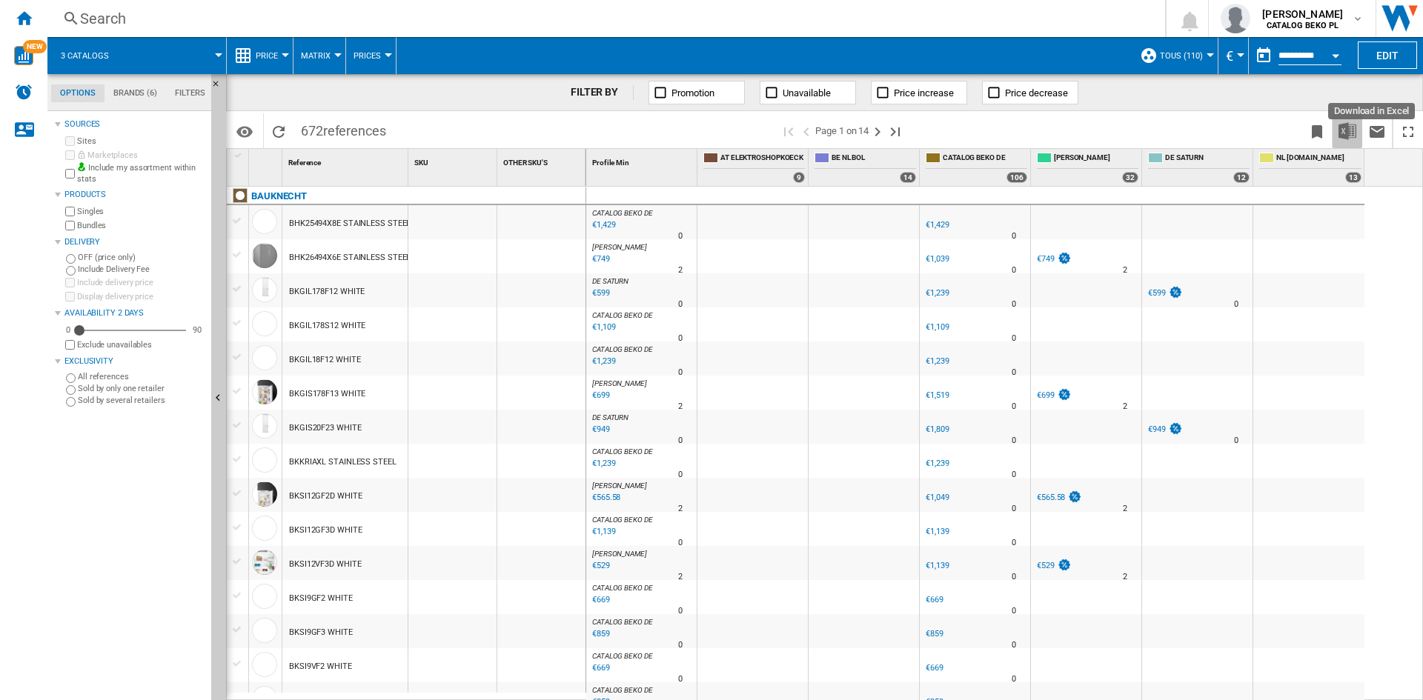
click at [1352, 134] on img "Download in Excel" at bounding box center [1347, 131] width 18 height 18
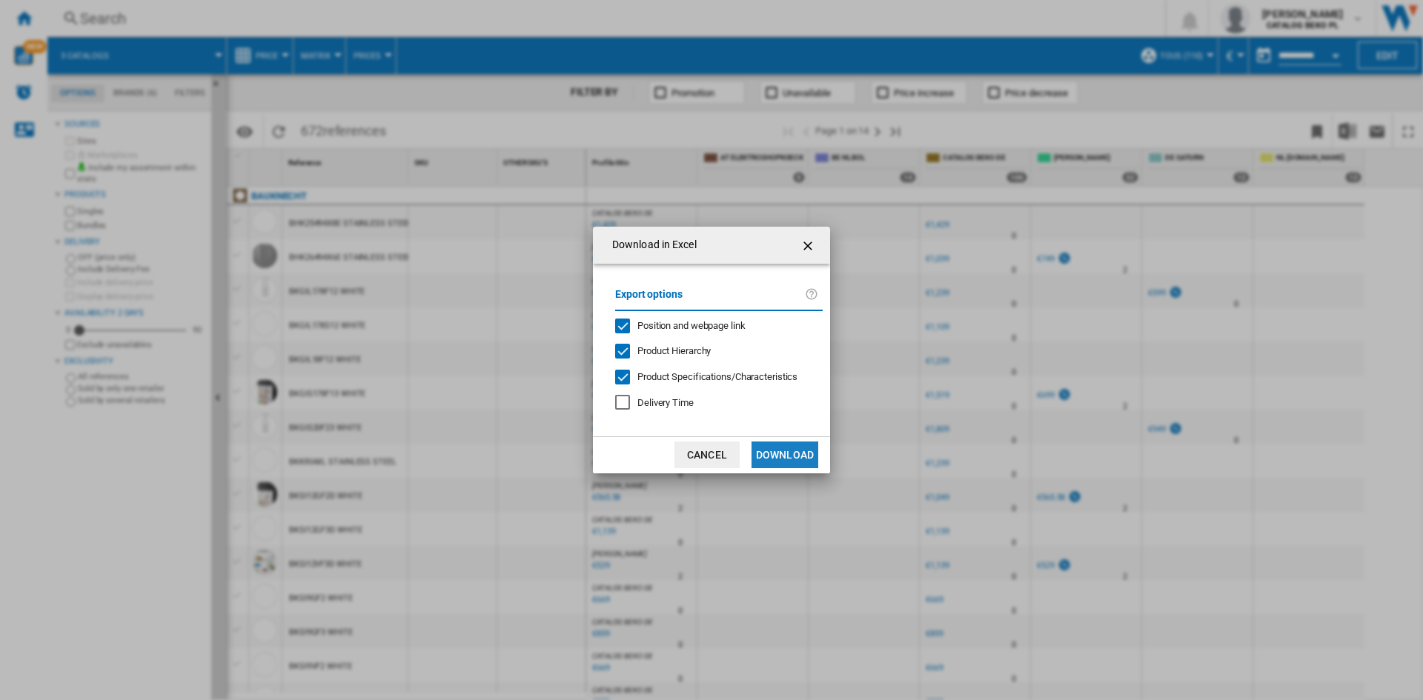
click at [799, 448] on button "Download" at bounding box center [784, 455] width 67 height 27
